Goal: Information Seeking & Learning: Learn about a topic

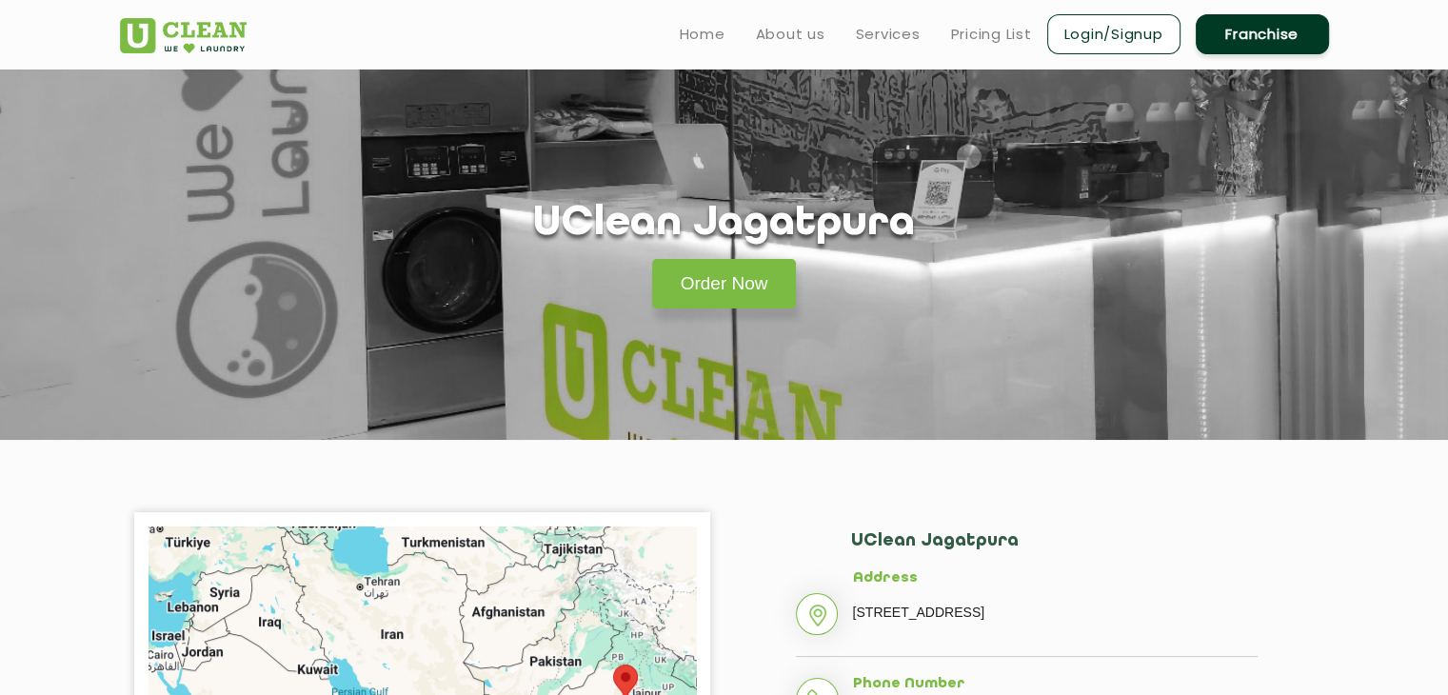
click at [132, 20] on img at bounding box center [183, 35] width 127 height 35
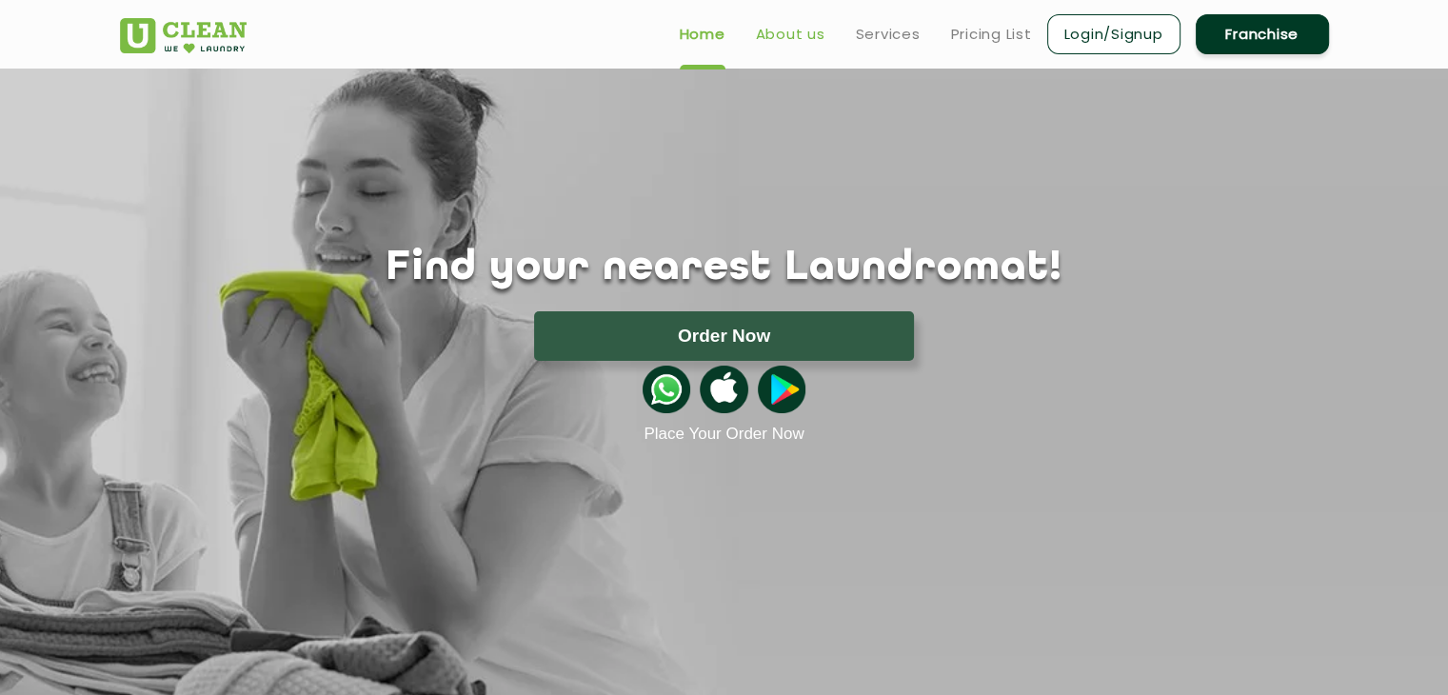
click at [768, 24] on link "About us" at bounding box center [791, 34] width 70 height 23
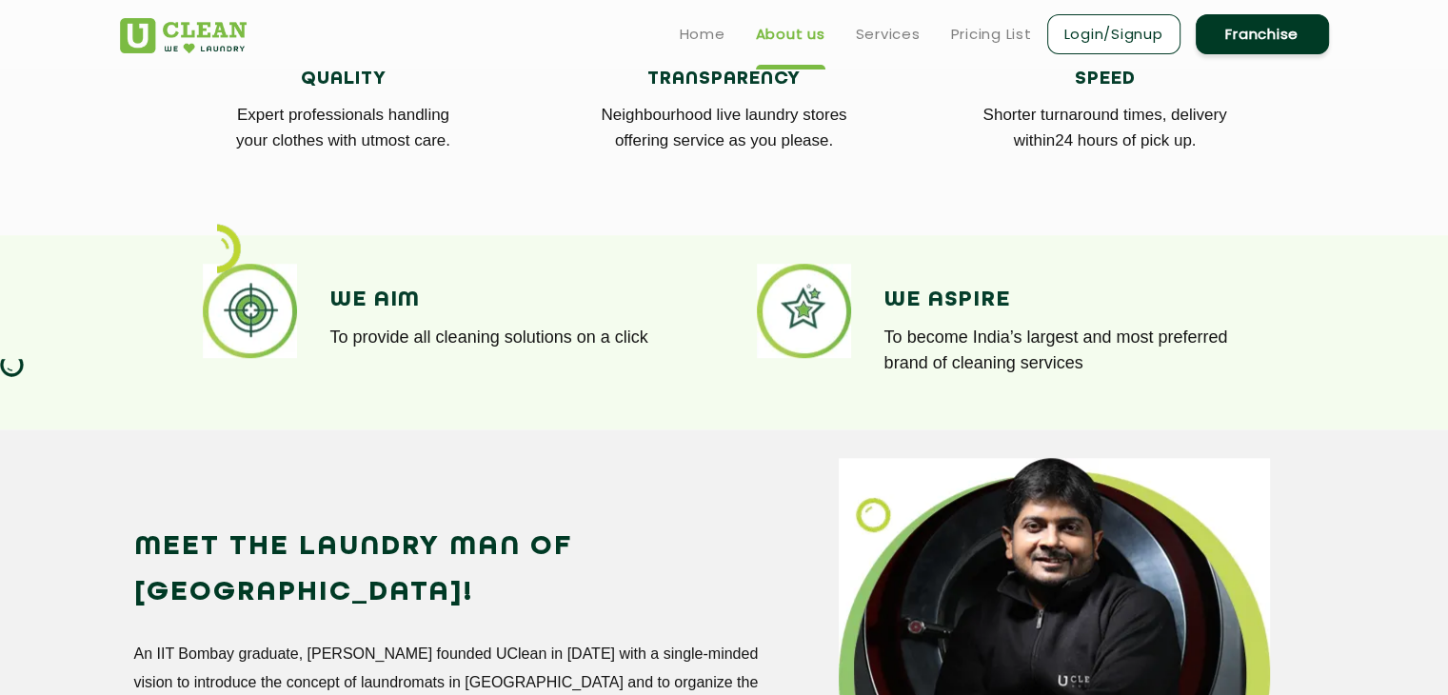
scroll to position [1274, 0]
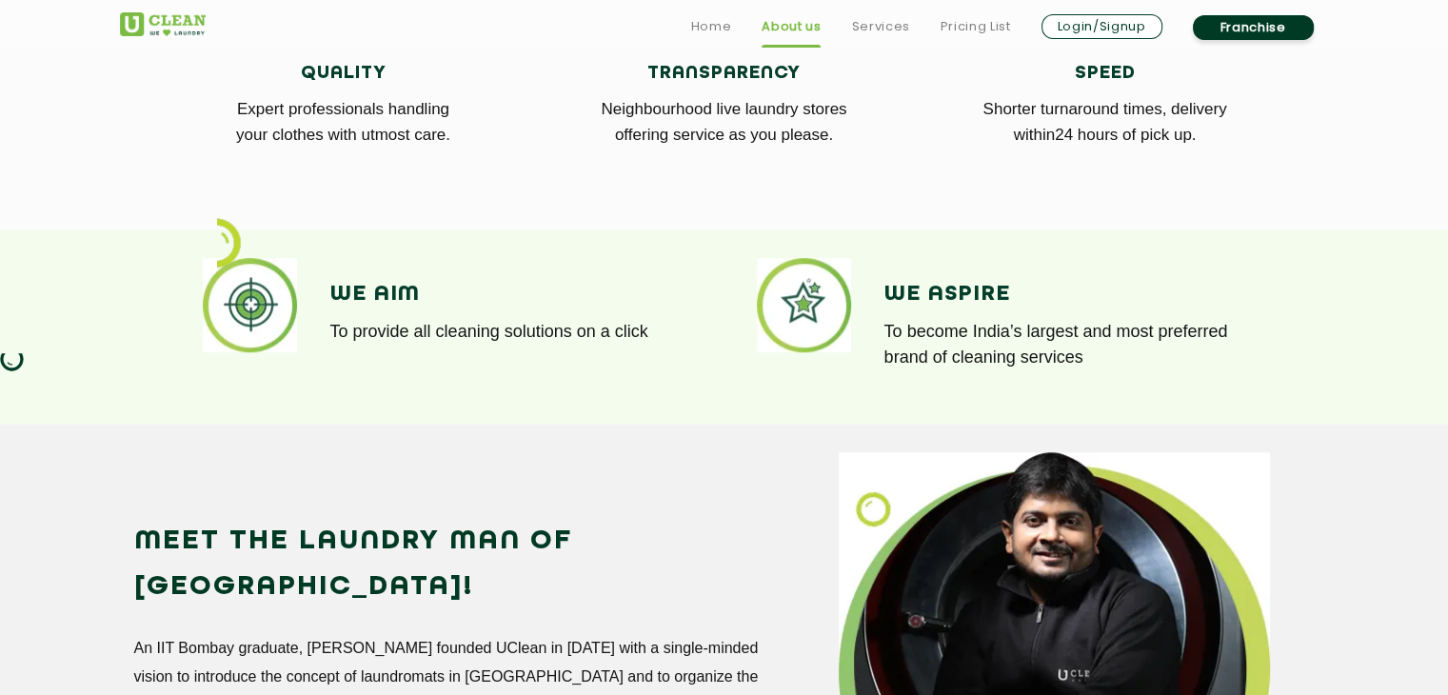
click at [908, 27] on ul "Home About us Services Pricing List Login/Signup Franchise" at bounding box center [1002, 26] width 653 height 30
click at [891, 24] on link "Services" at bounding box center [880, 26] width 58 height 23
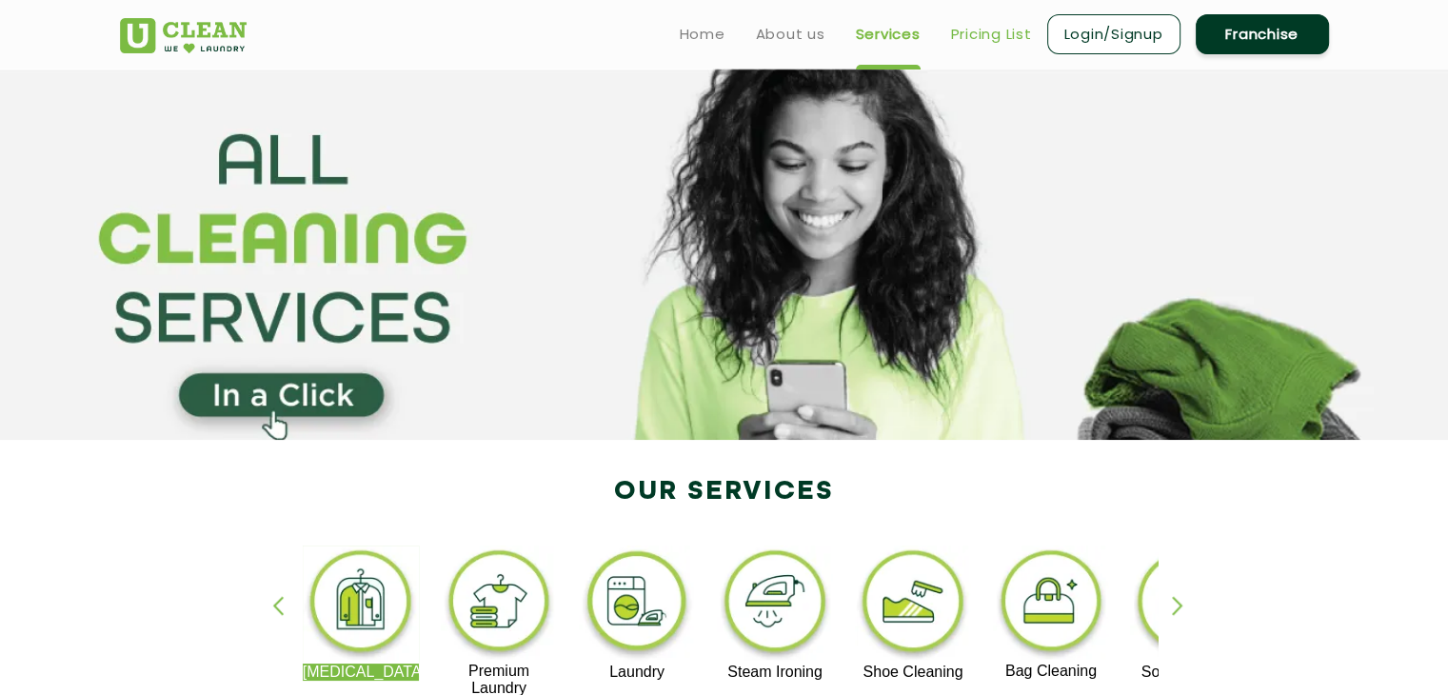
click at [969, 26] on link "Pricing List" at bounding box center [991, 34] width 81 height 23
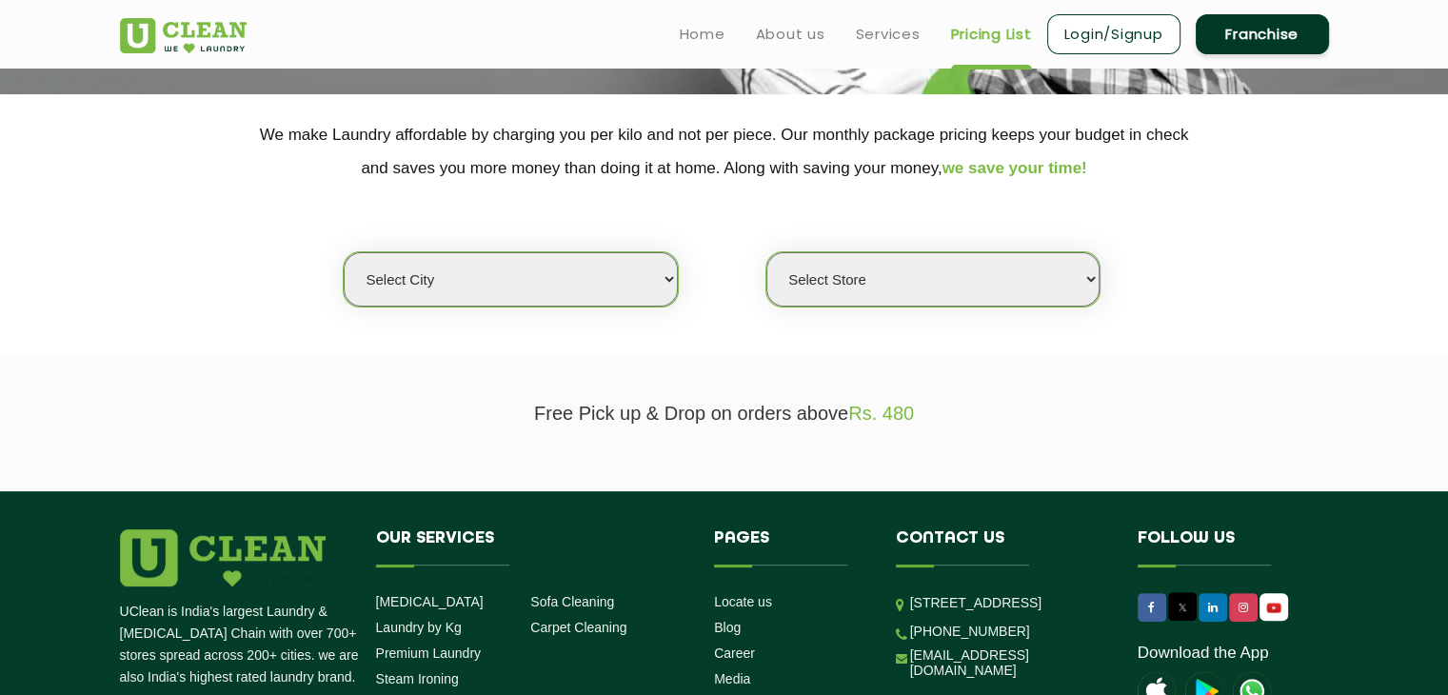
scroll to position [343, 0]
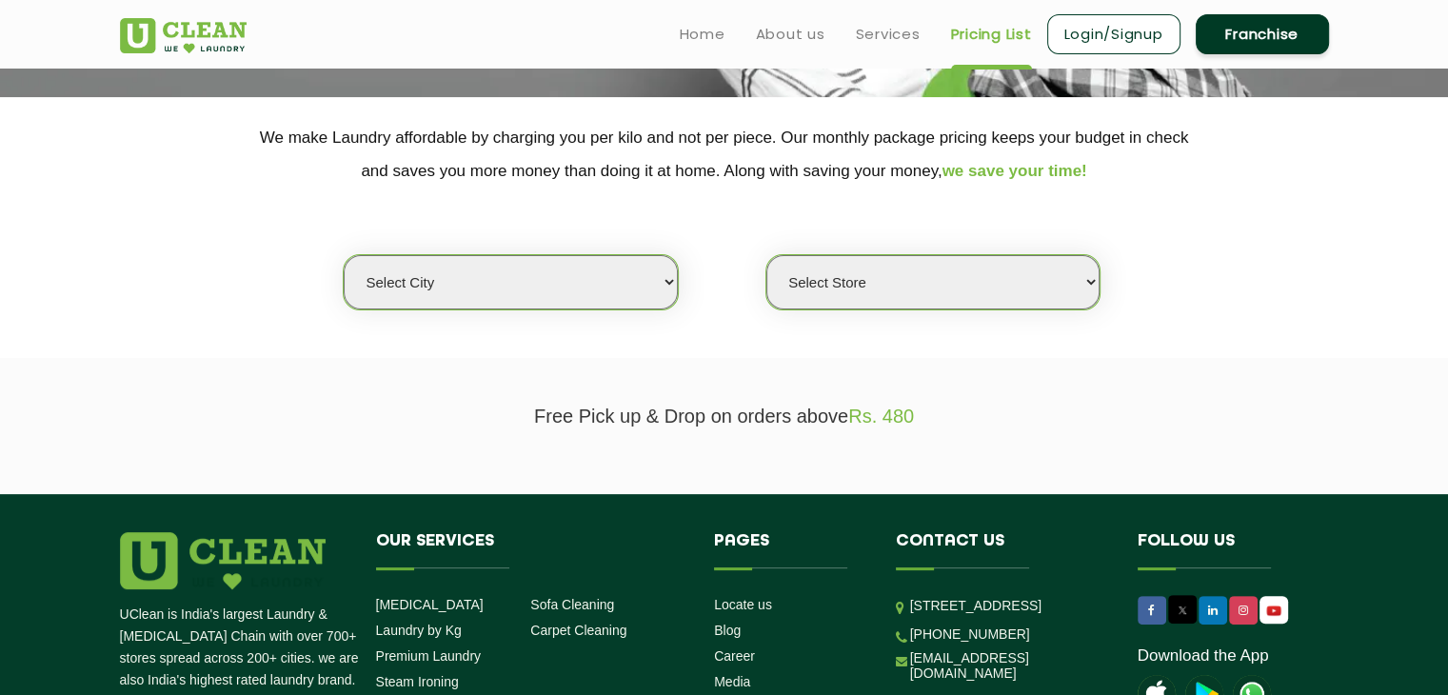
click at [541, 303] on select "Select city [GEOGRAPHIC_DATA] [GEOGRAPHIC_DATA] [GEOGRAPHIC_DATA] [GEOGRAPHIC_D…" at bounding box center [510, 282] width 333 height 54
select select "26"
click at [344, 255] on select "Select city [GEOGRAPHIC_DATA] [GEOGRAPHIC_DATA] [GEOGRAPHIC_DATA] [GEOGRAPHIC_D…" at bounding box center [510, 282] width 333 height 54
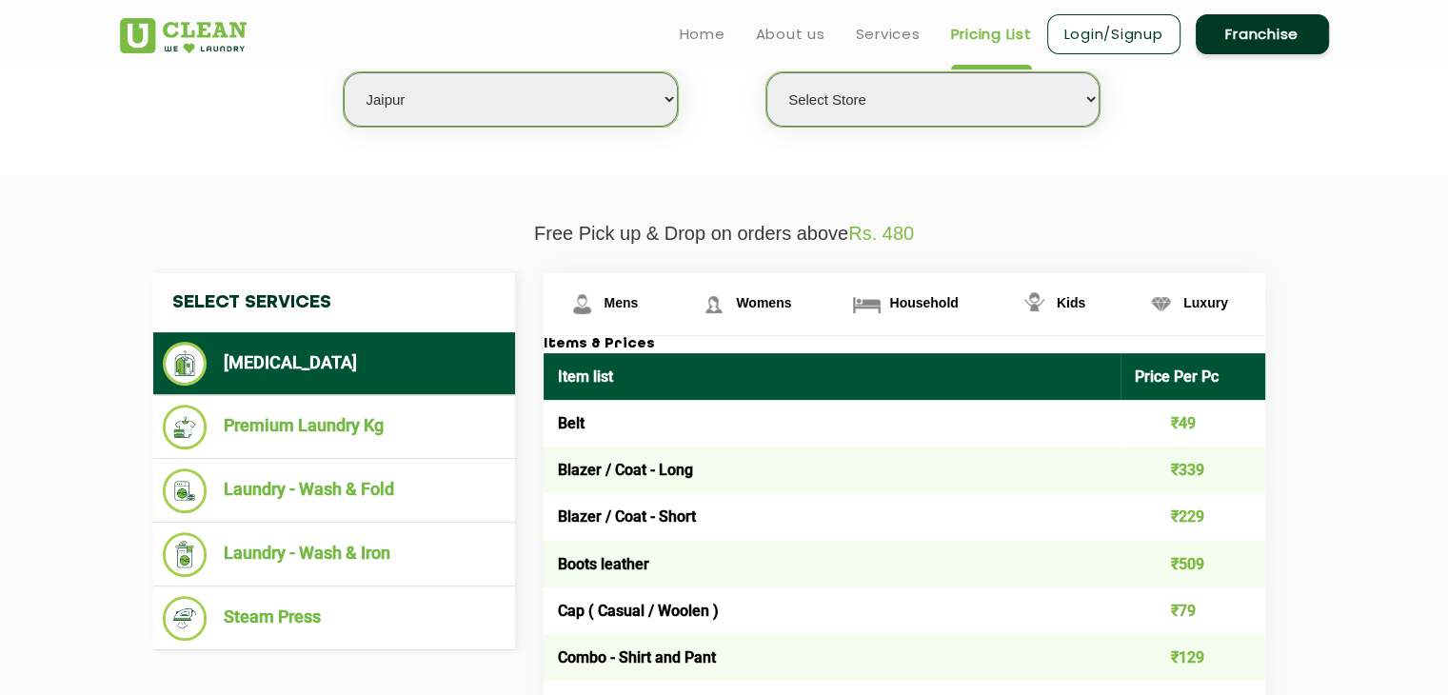
scroll to position [484, 0]
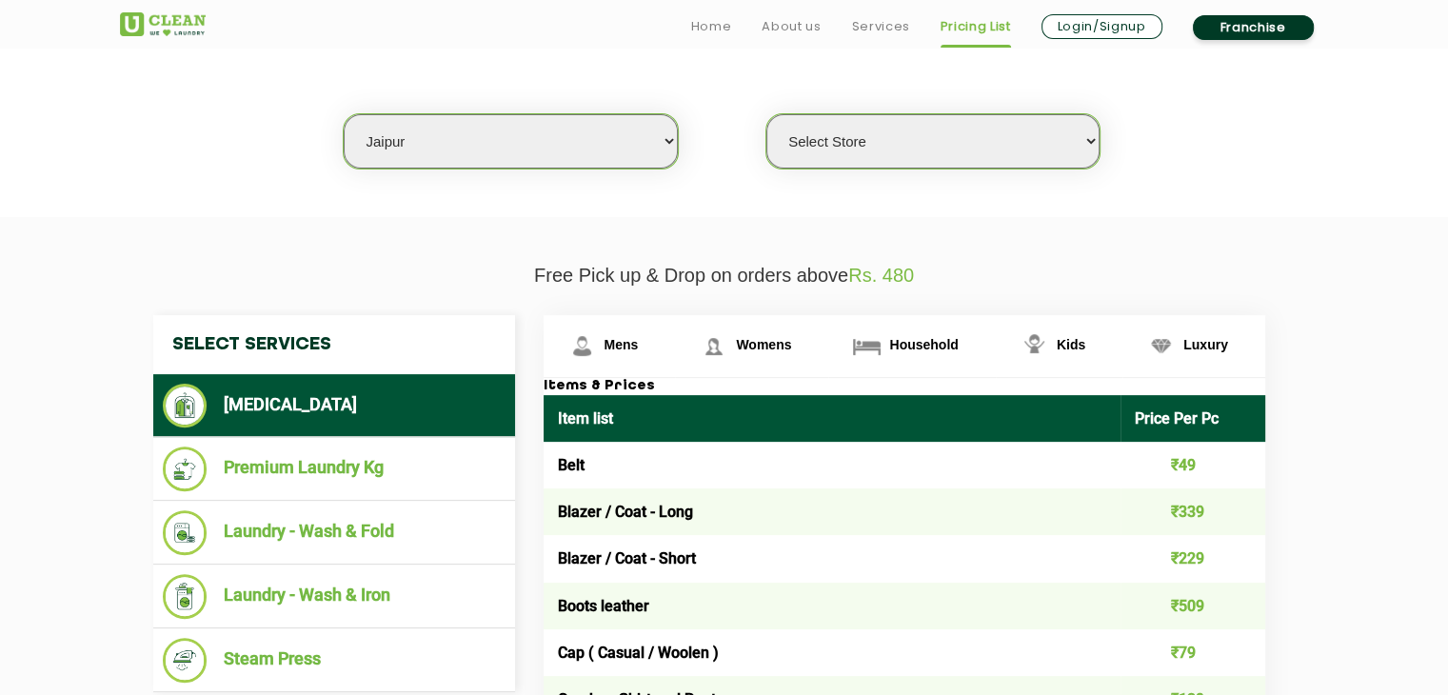
click at [971, 138] on select "Select Store [GEOGRAPHIC_DATA][PERSON_NAME] [GEOGRAPHIC_DATA] [PERSON_NAME][GEO…" at bounding box center [933, 141] width 333 height 54
select select "57"
click at [767, 114] on select "Select Store [GEOGRAPHIC_DATA][PERSON_NAME] [GEOGRAPHIC_DATA] [PERSON_NAME][GEO…" at bounding box center [933, 141] width 333 height 54
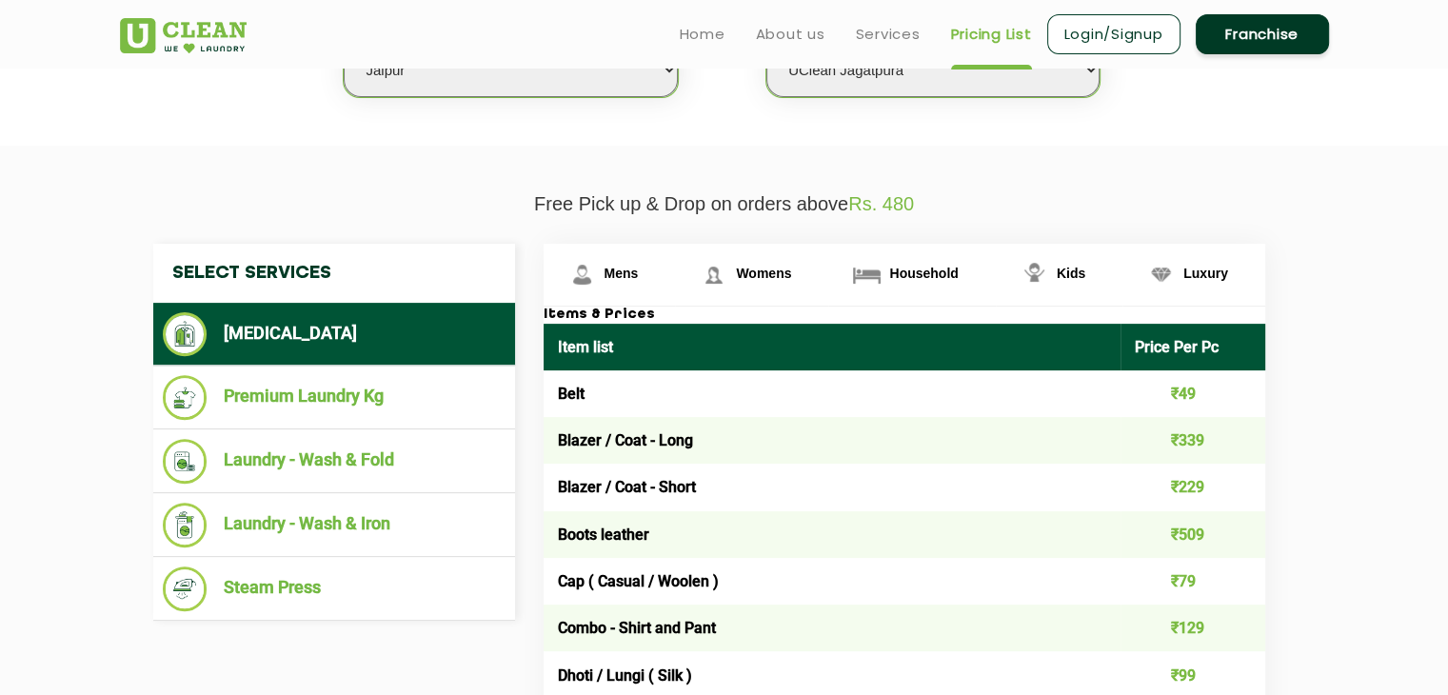
scroll to position [554, 0]
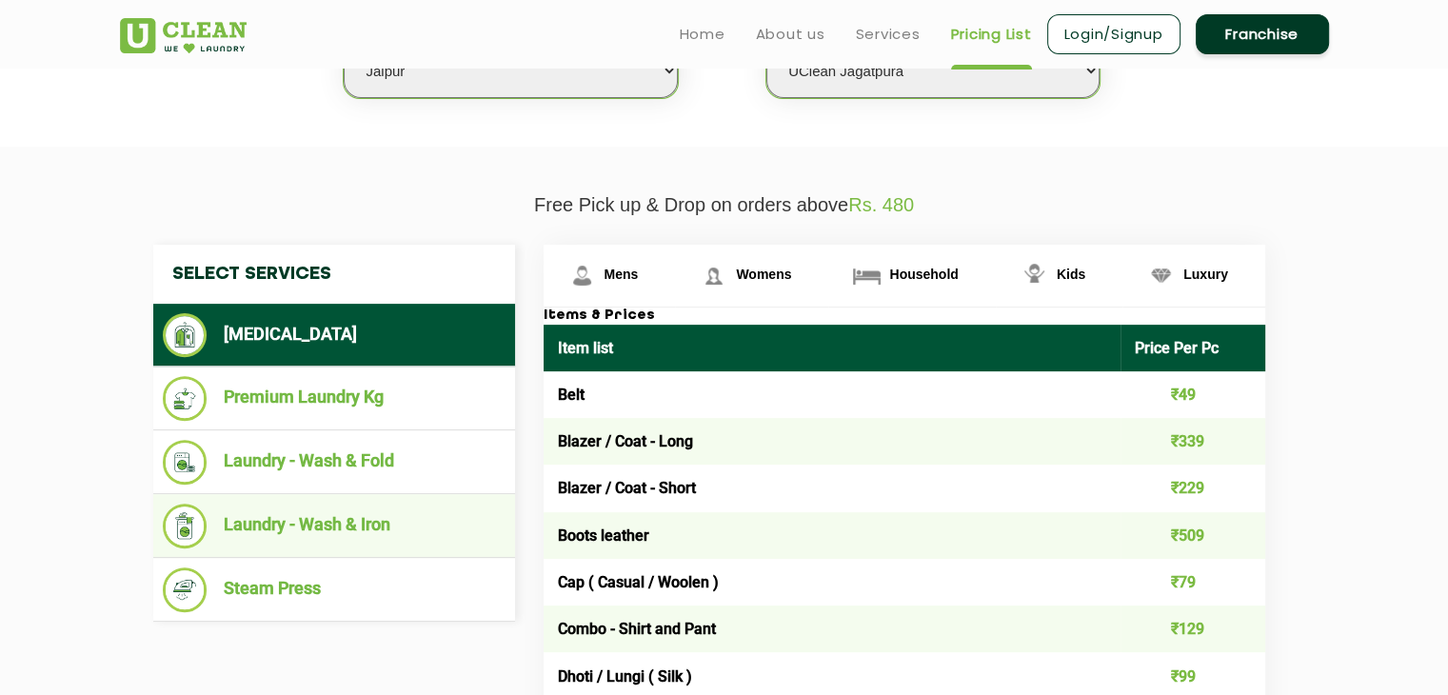
click at [330, 516] on li "Laundry - Wash & Iron" at bounding box center [334, 526] width 343 height 45
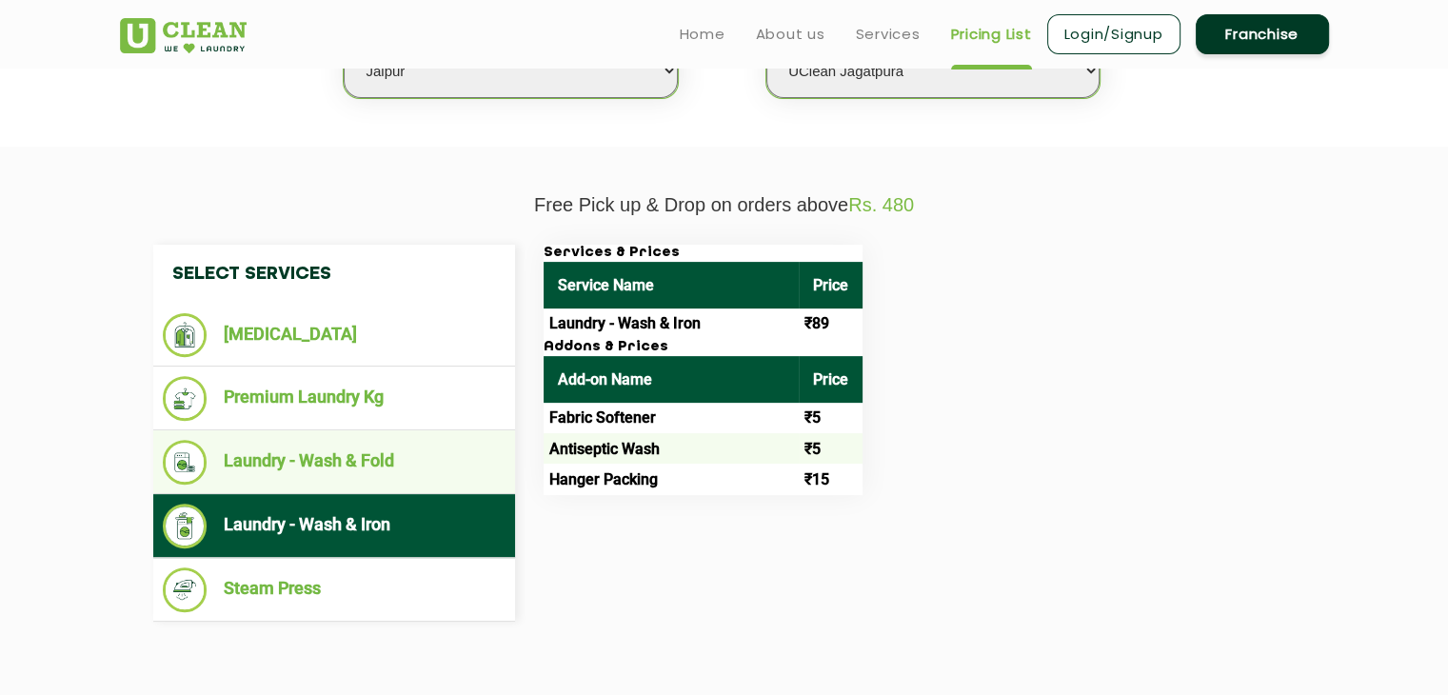
click at [384, 481] on li "Laundry - Wash & Fold" at bounding box center [334, 462] width 343 height 45
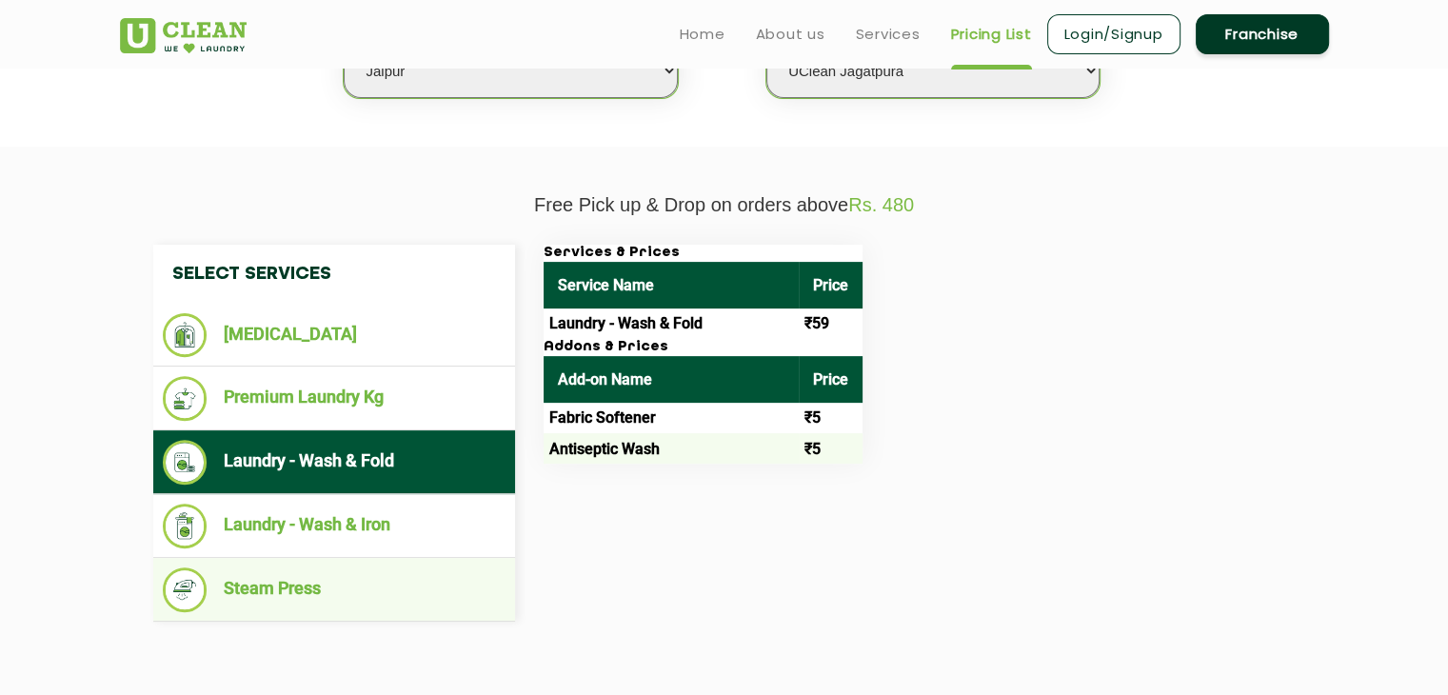
click at [360, 586] on li "Steam Press" at bounding box center [334, 590] width 343 height 45
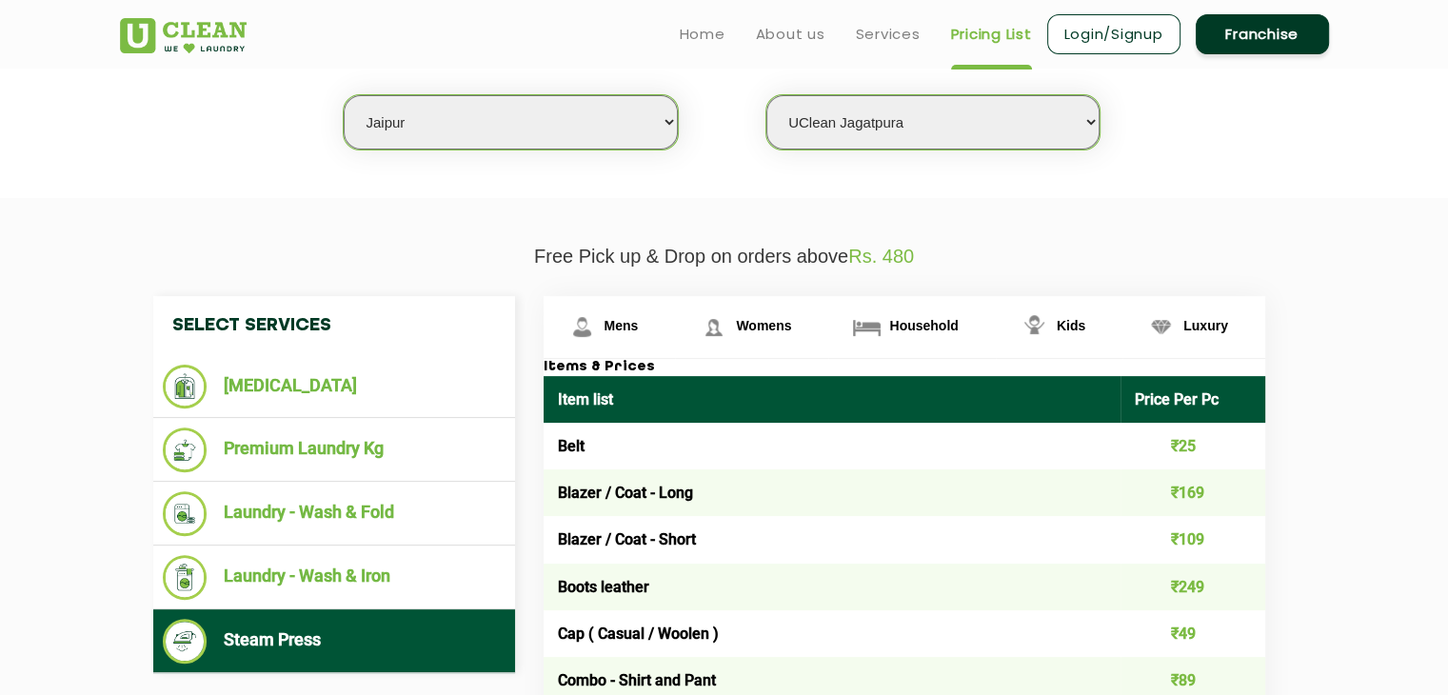
scroll to position [503, 0]
click at [628, 313] on link "Mens" at bounding box center [610, 327] width 132 height 62
click at [746, 328] on span "Womens" at bounding box center [763, 325] width 55 height 15
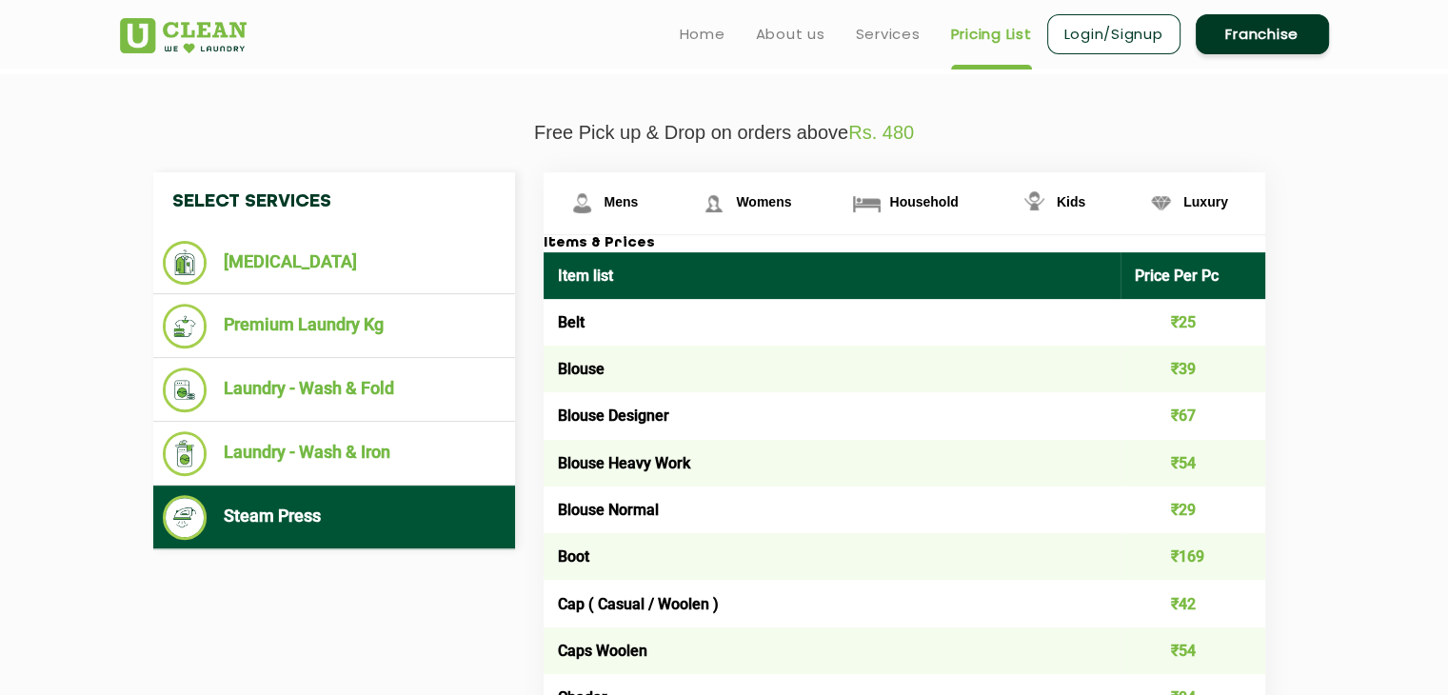
scroll to position [625, 0]
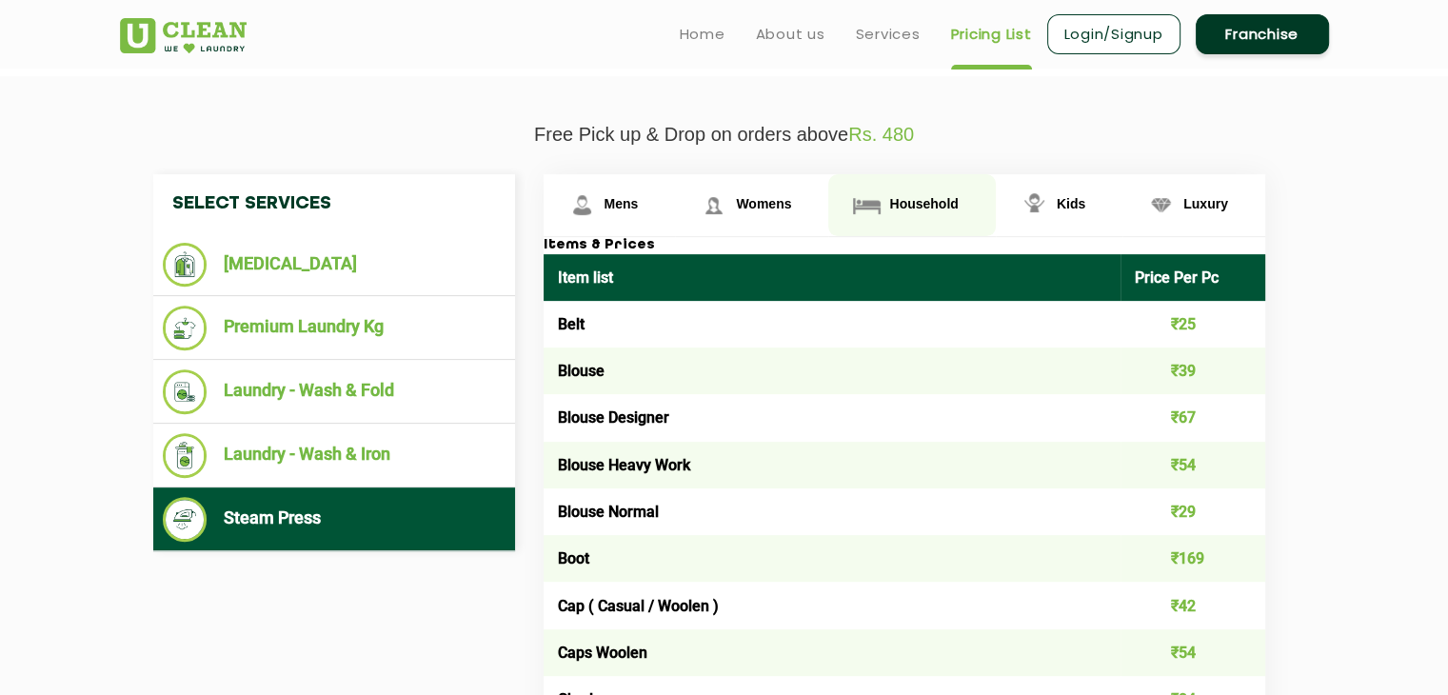
click at [924, 198] on span "Household" at bounding box center [923, 203] width 69 height 15
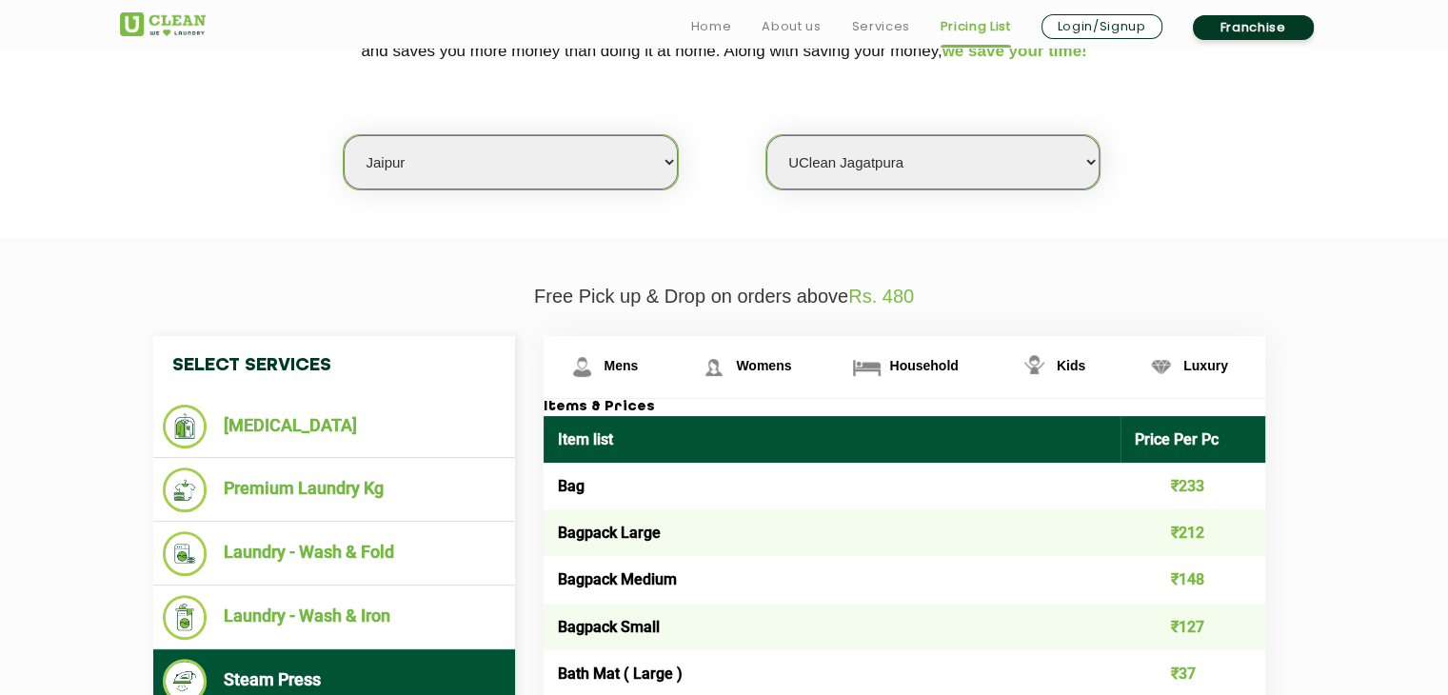
scroll to position [482, 0]
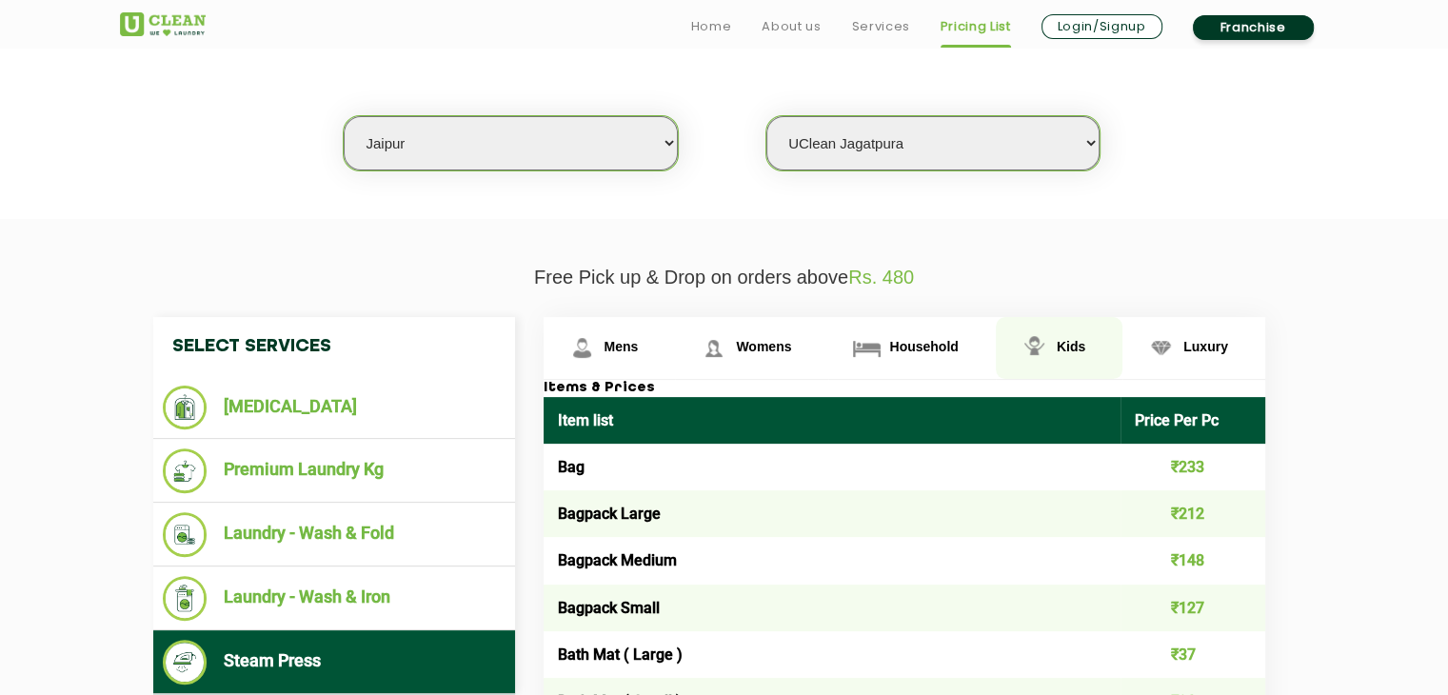
click at [1058, 340] on span "Kids" at bounding box center [1071, 346] width 29 height 15
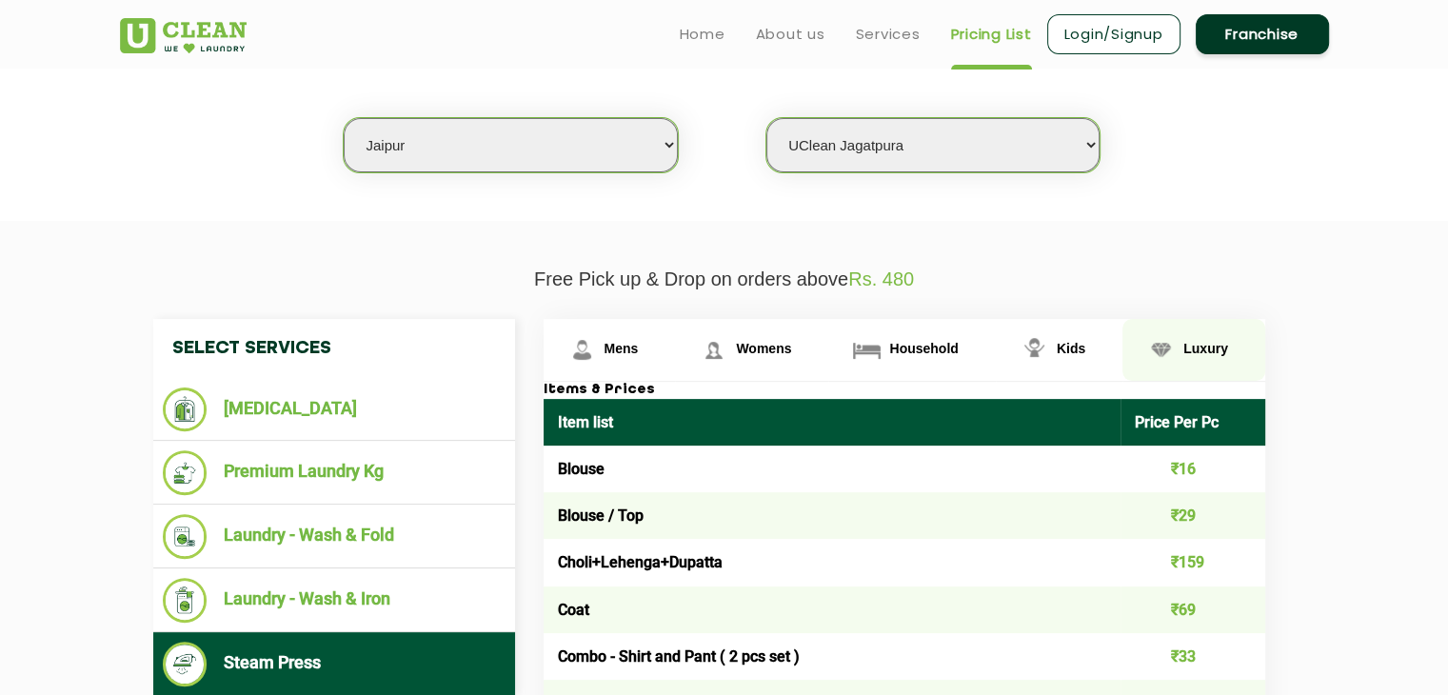
scroll to position [478, 0]
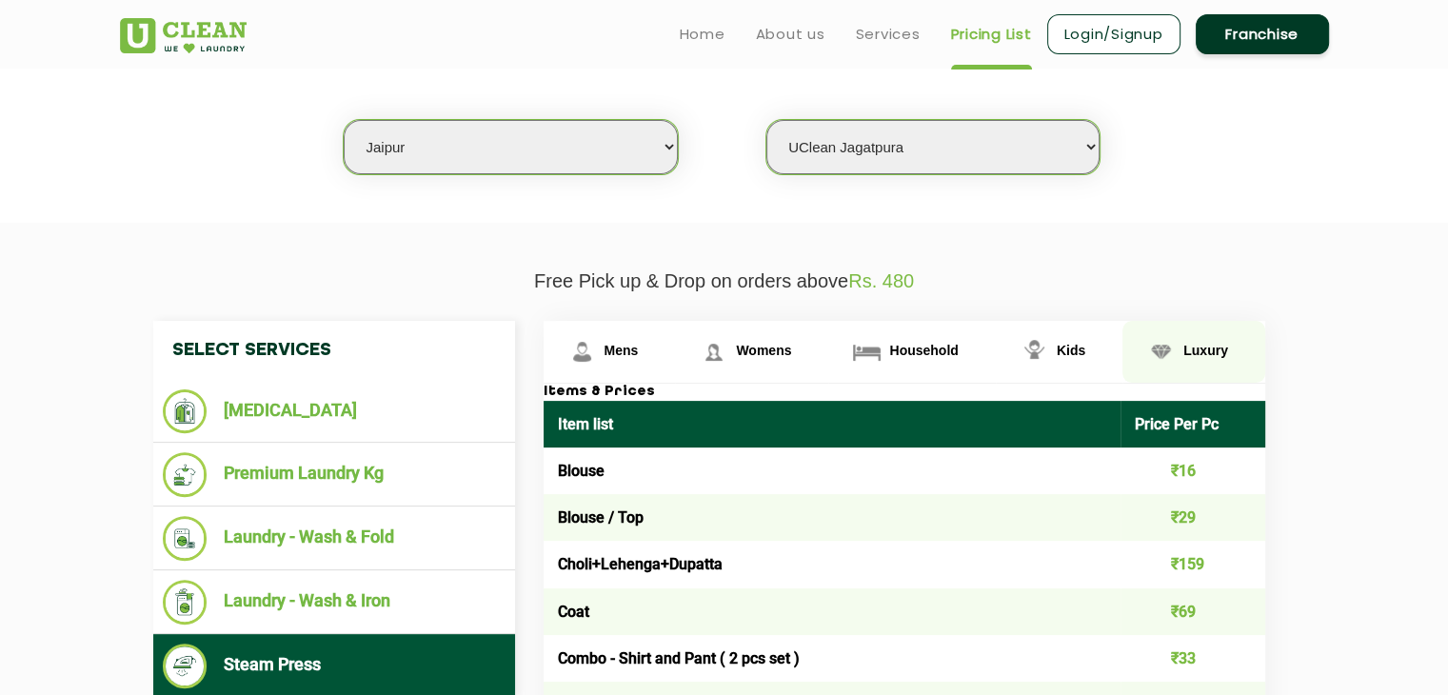
click at [1204, 350] on span "Luxury" at bounding box center [1206, 350] width 45 height 15
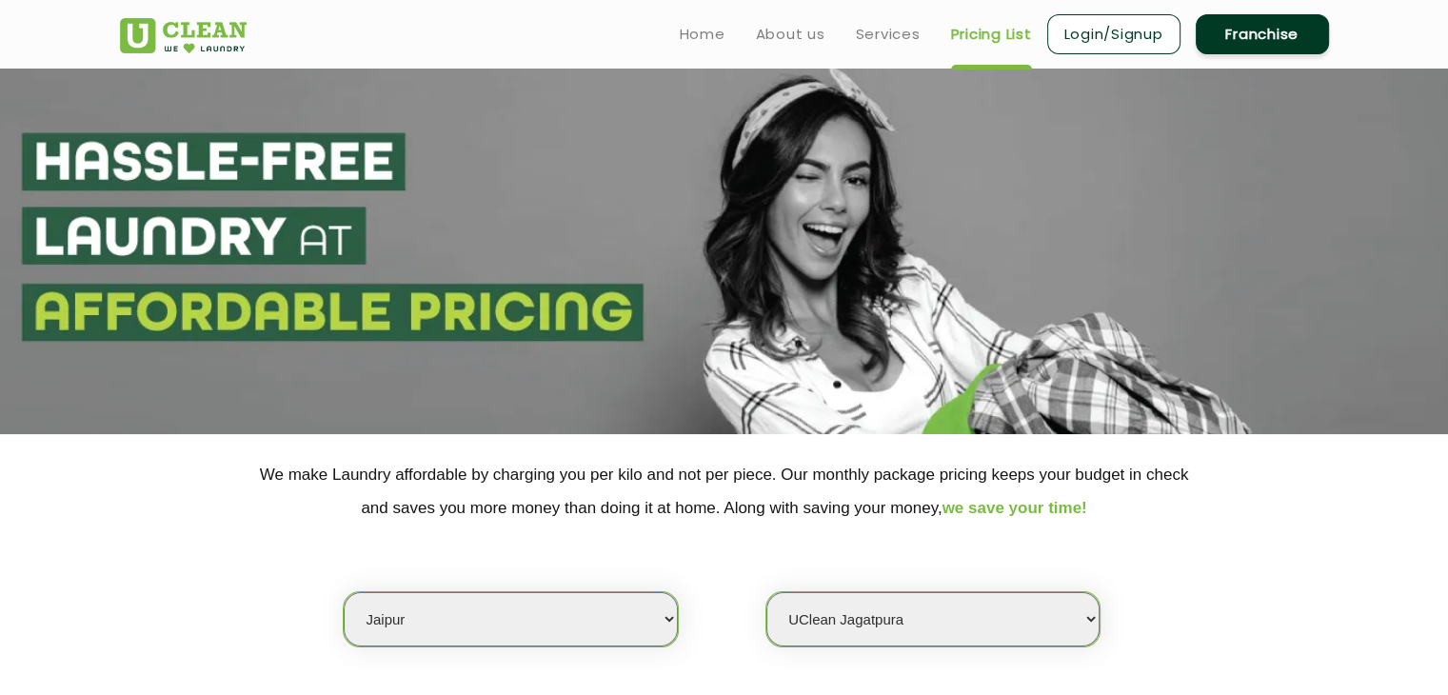
scroll to position [0, 0]
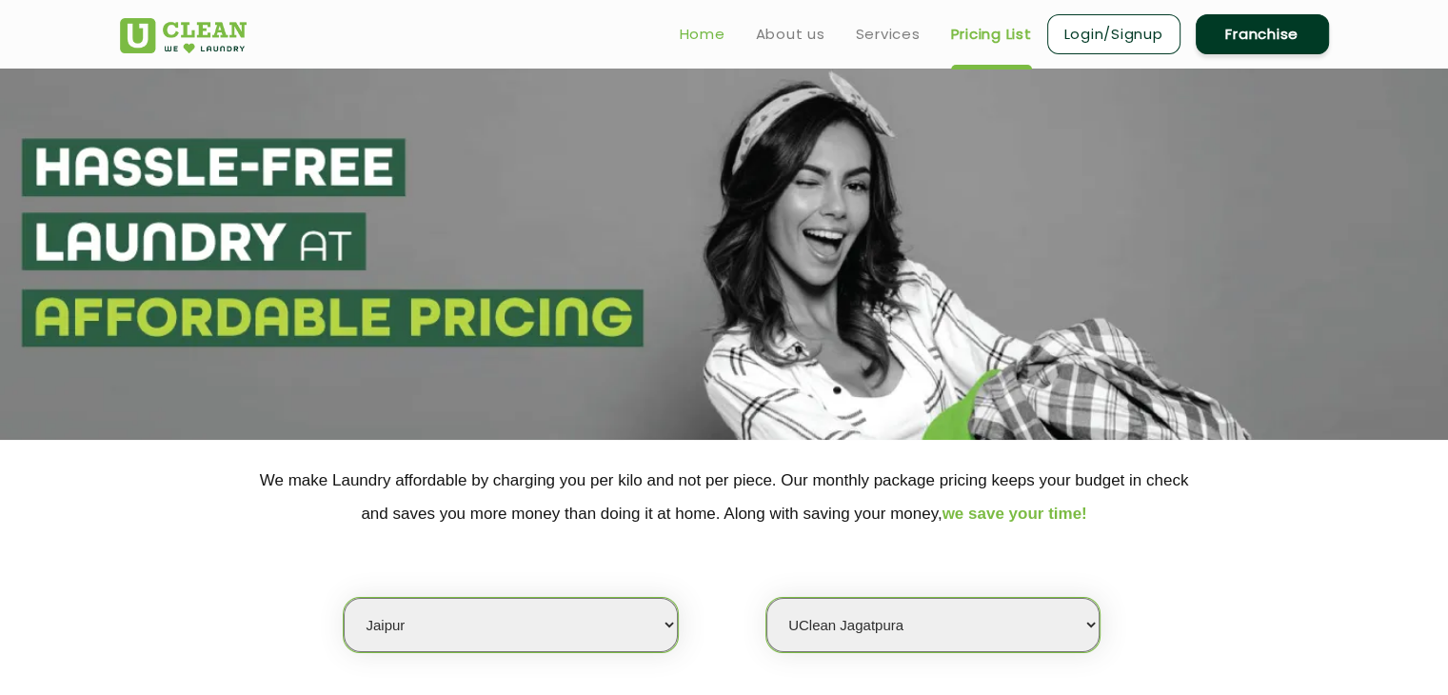
click at [712, 36] on link "Home" at bounding box center [703, 34] width 46 height 23
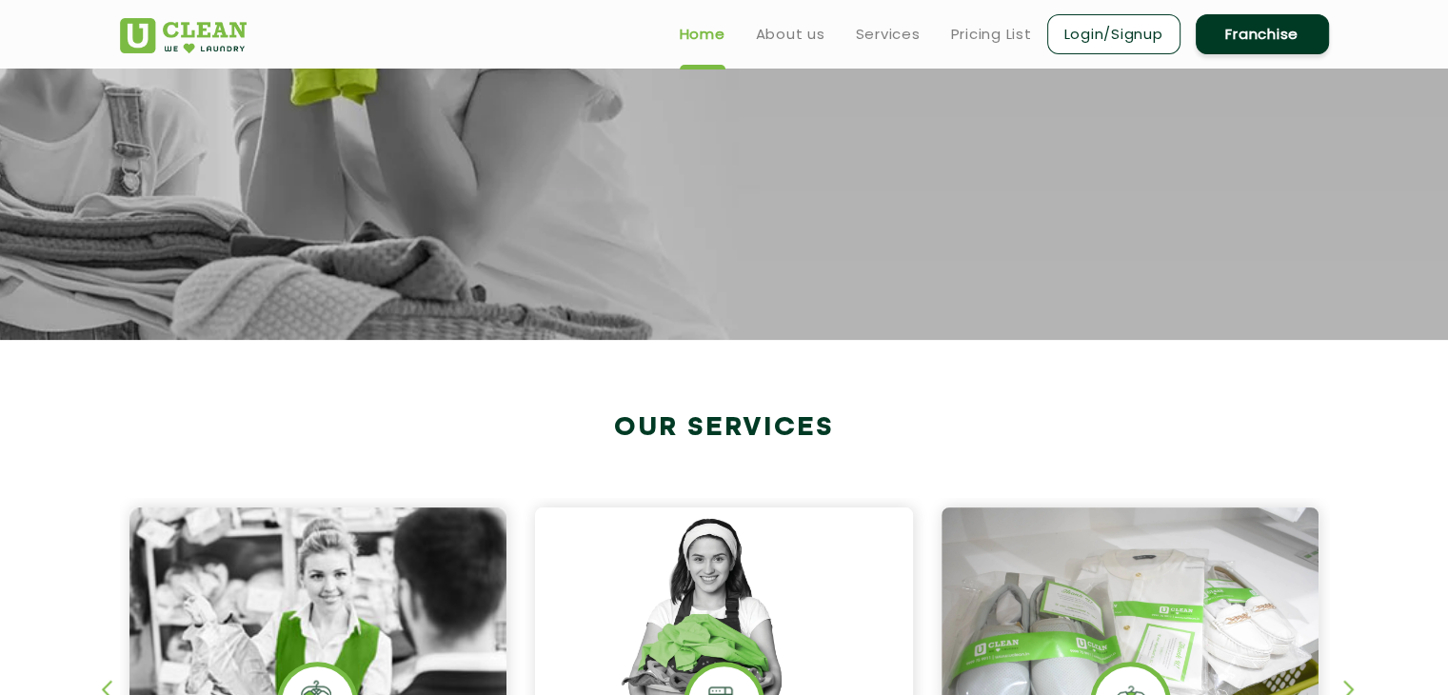
scroll to position [392, 0]
